Goal: Information Seeking & Learning: Learn about a topic

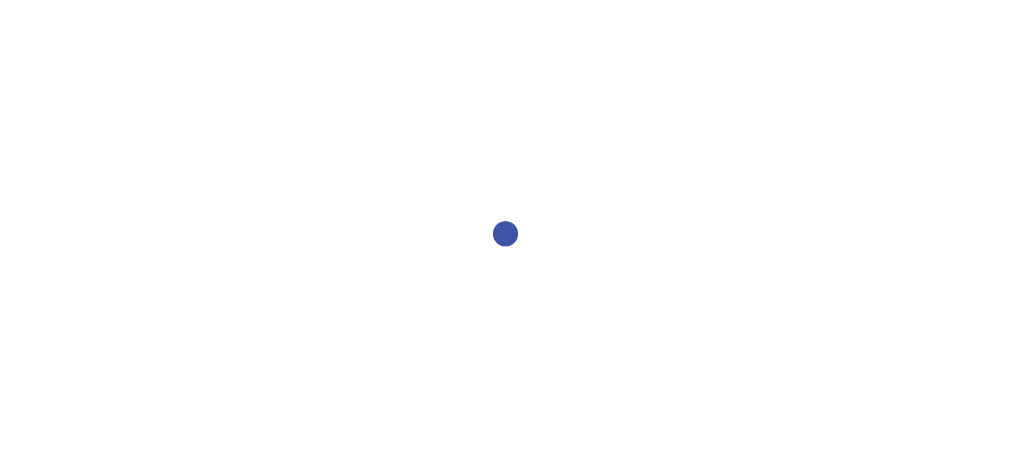
select select "2bed604d-1099-4043-b1bc-2365e8740244"
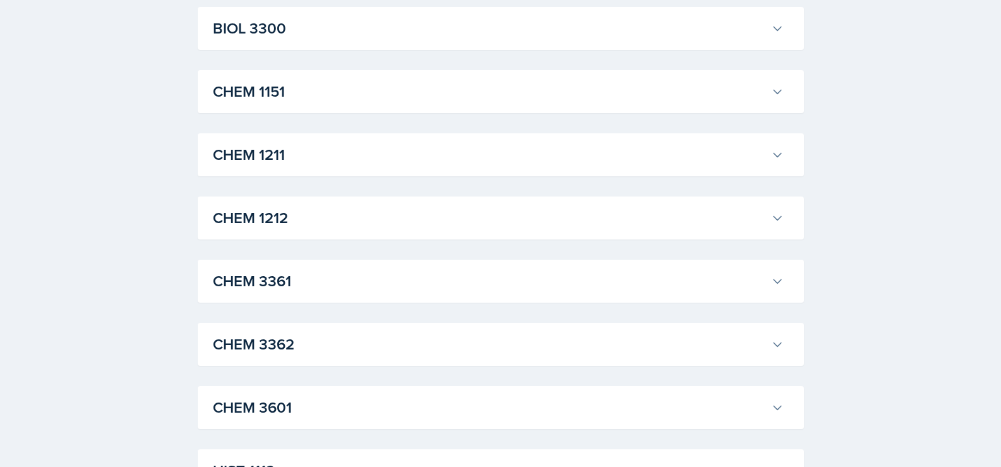
scroll to position [550, 0]
click at [303, 220] on h3 "CHEM 1212" at bounding box center [489, 217] width 553 height 23
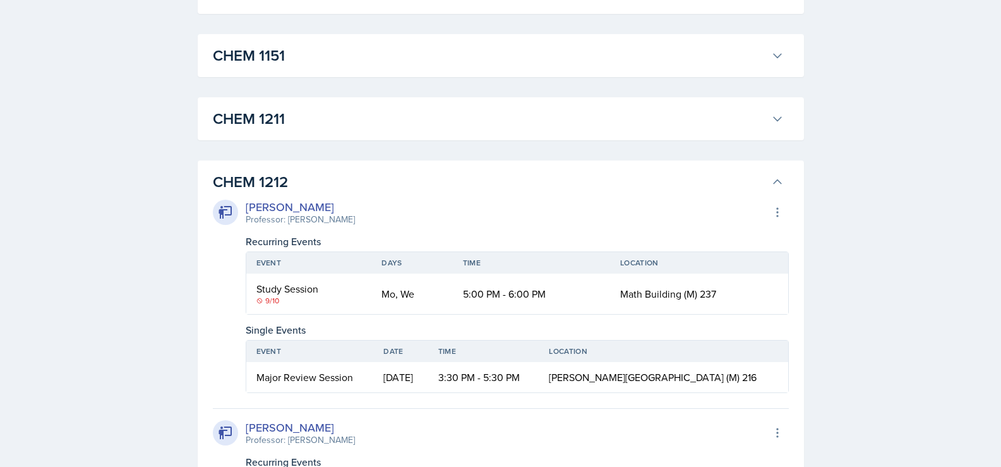
scroll to position [594, 0]
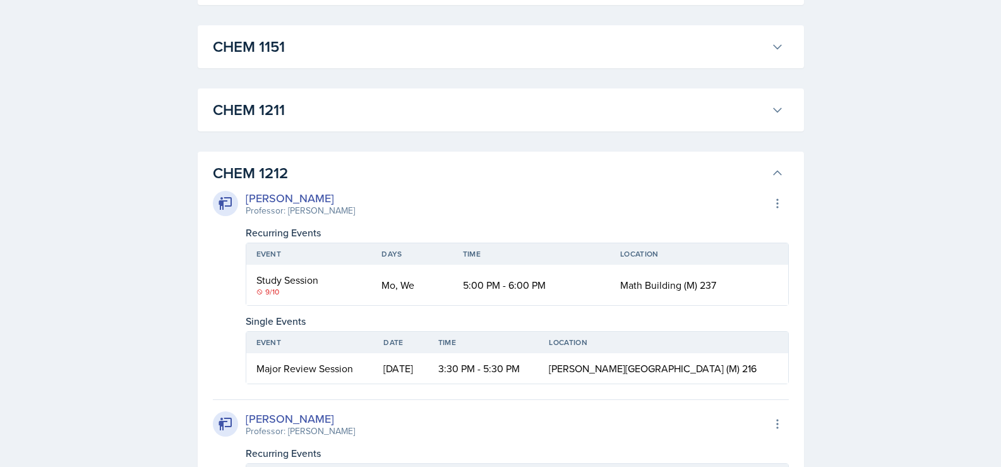
click at [270, 295] on div "9/10" at bounding box center [309, 291] width 106 height 11
drag, startPoint x: 256, startPoint y: 293, endPoint x: 278, endPoint y: 293, distance: 21.5
click at [278, 293] on div "9/10" at bounding box center [309, 291] width 106 height 11
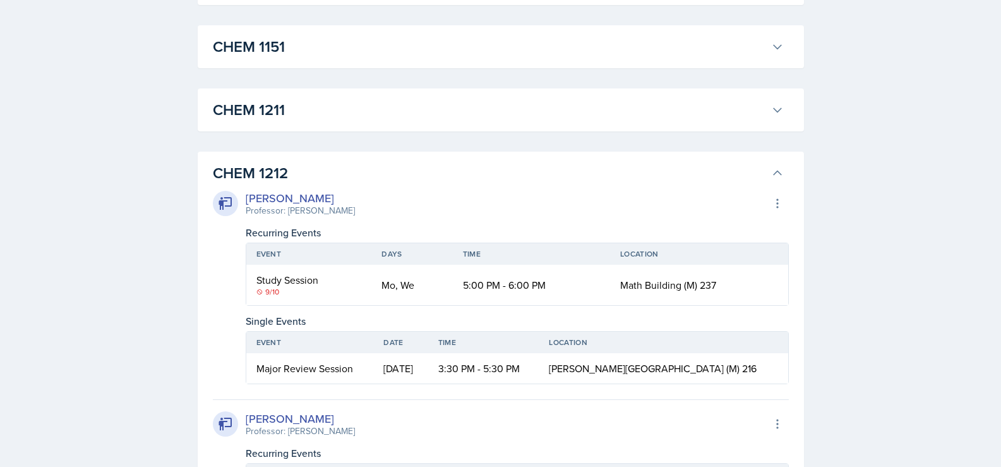
click at [290, 294] on div "9/10" at bounding box center [309, 291] width 106 height 11
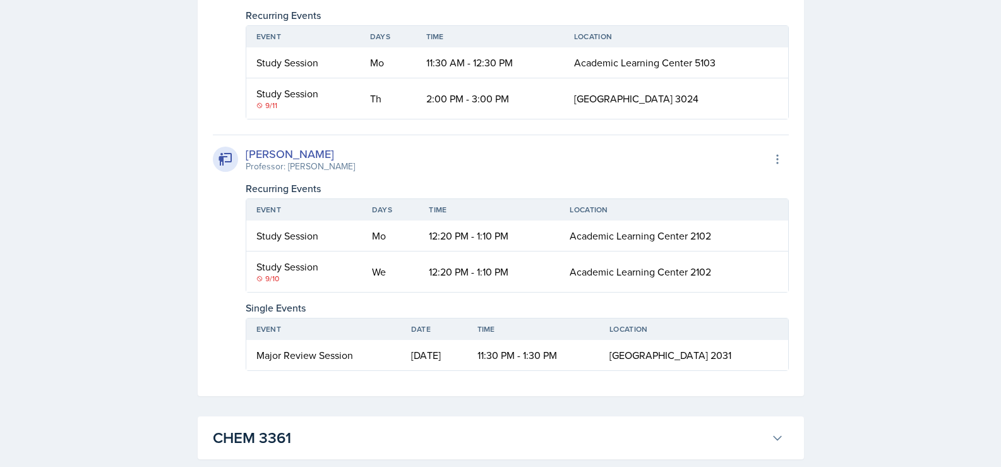
scroll to position [1053, 0]
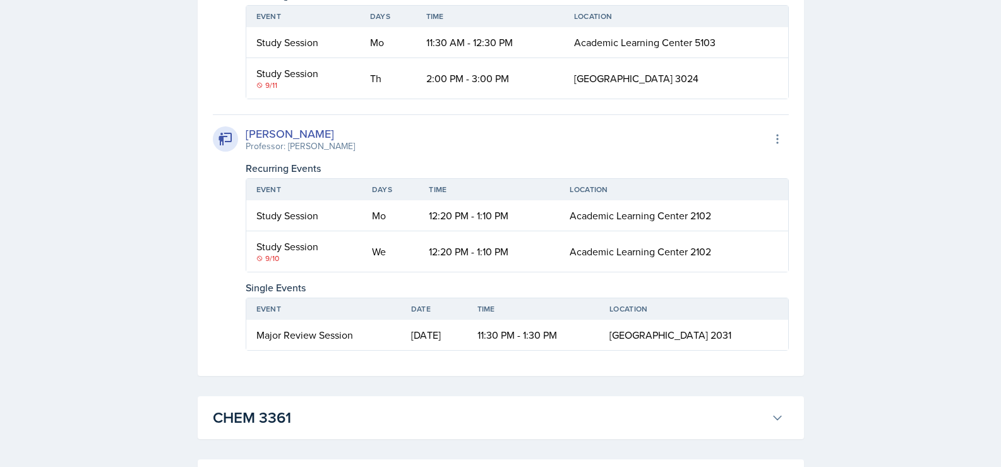
click at [284, 270] on td "Study Session 9/10" at bounding box center [304, 251] width 116 height 40
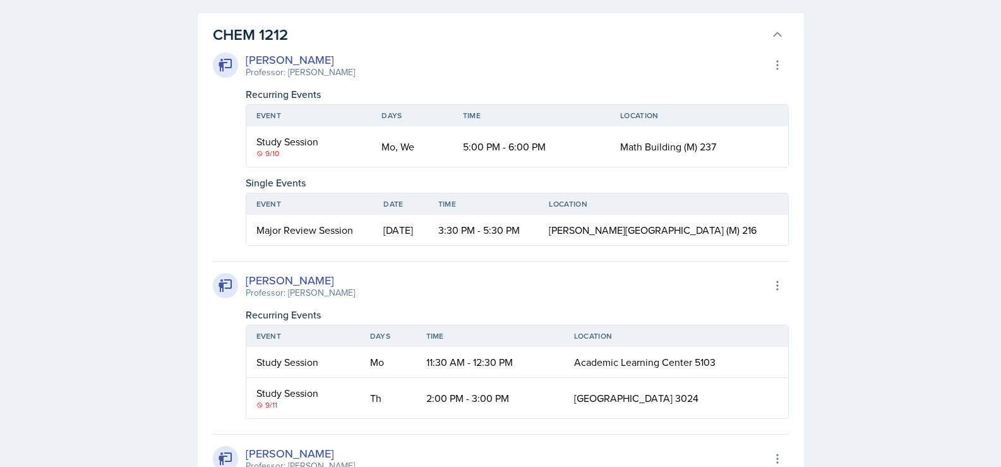
scroll to position [733, 0]
